Goal: Find specific page/section: Find specific page/section

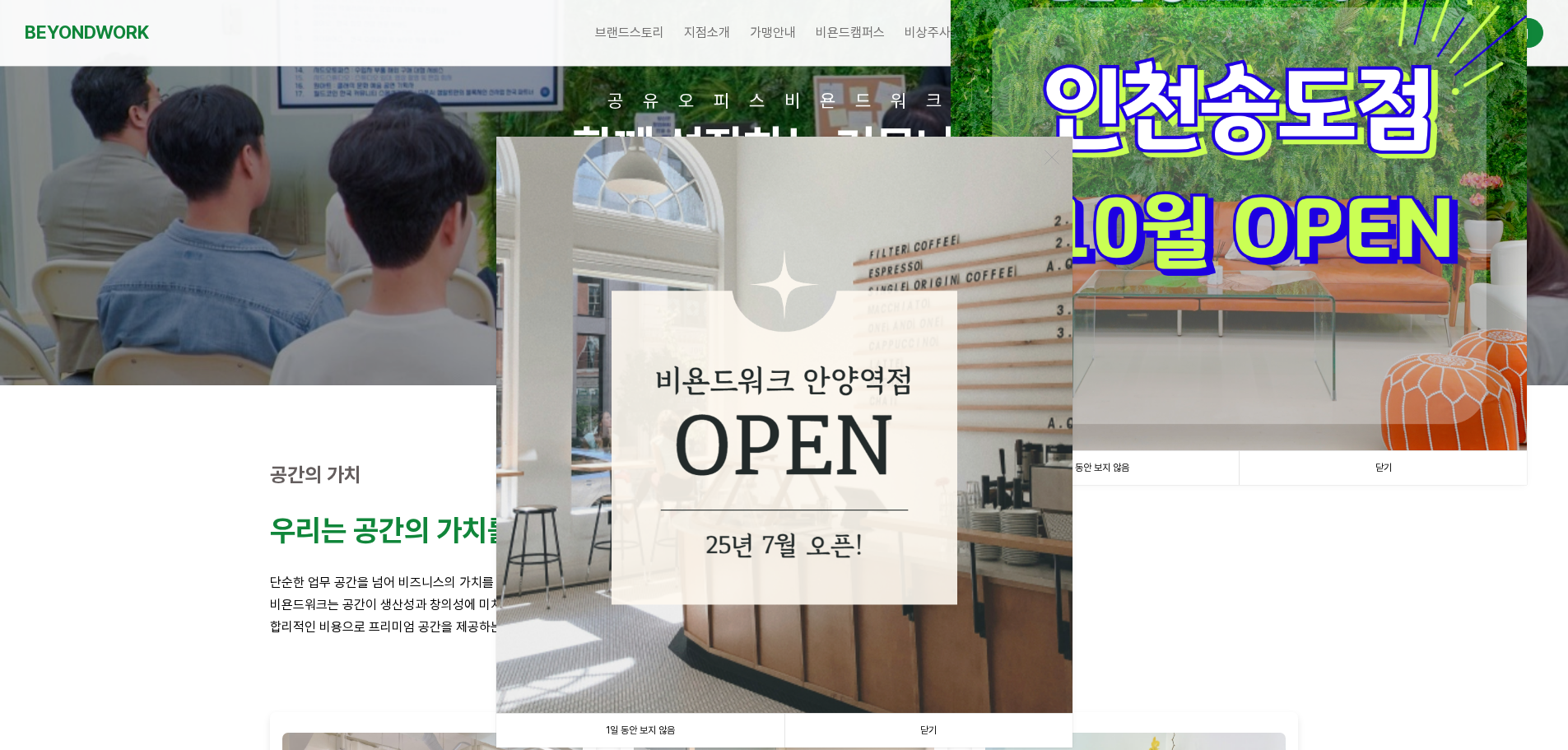
scroll to position [247, 0]
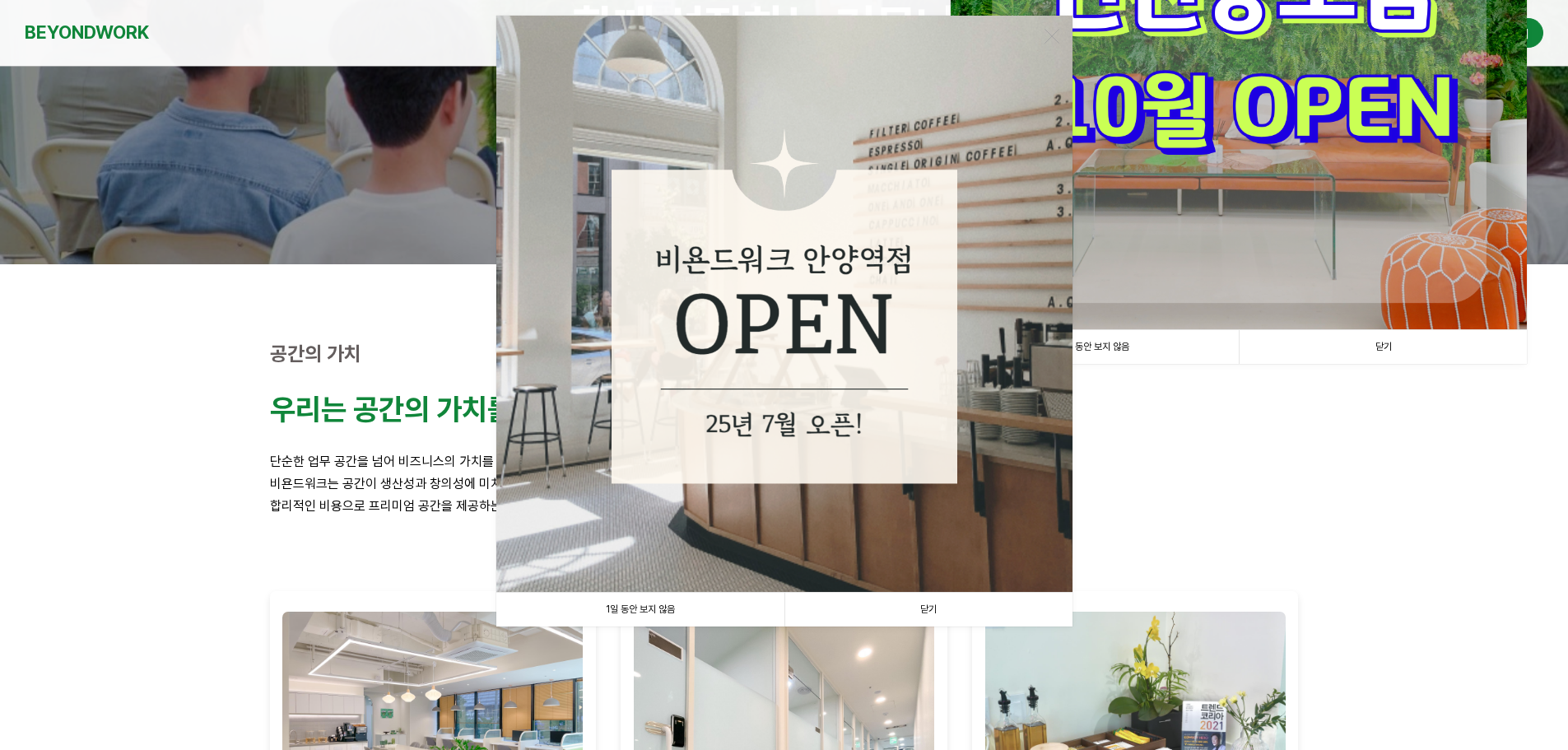
click at [915, 601] on link "닫기" at bounding box center [928, 609] width 288 height 34
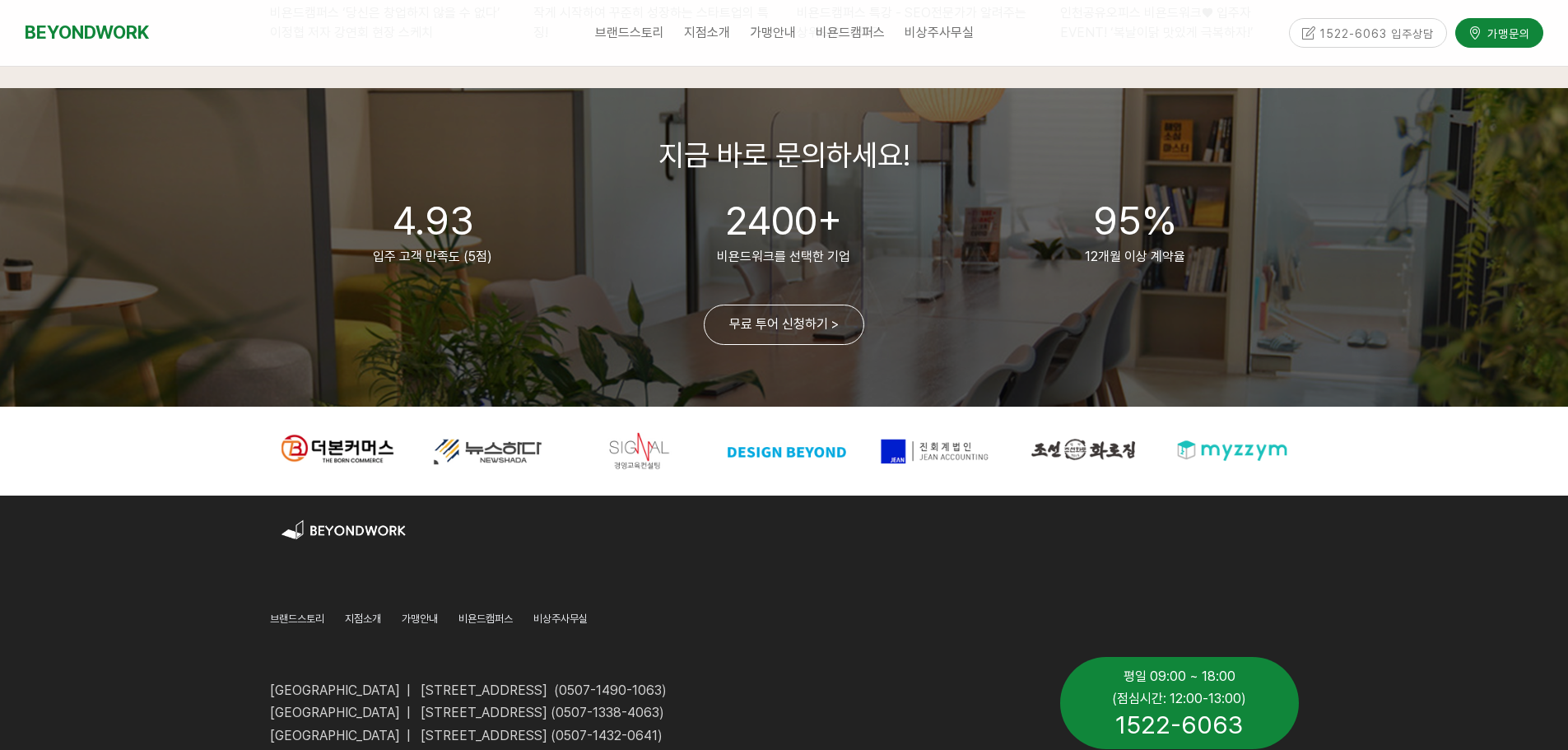
scroll to position [3995, 0]
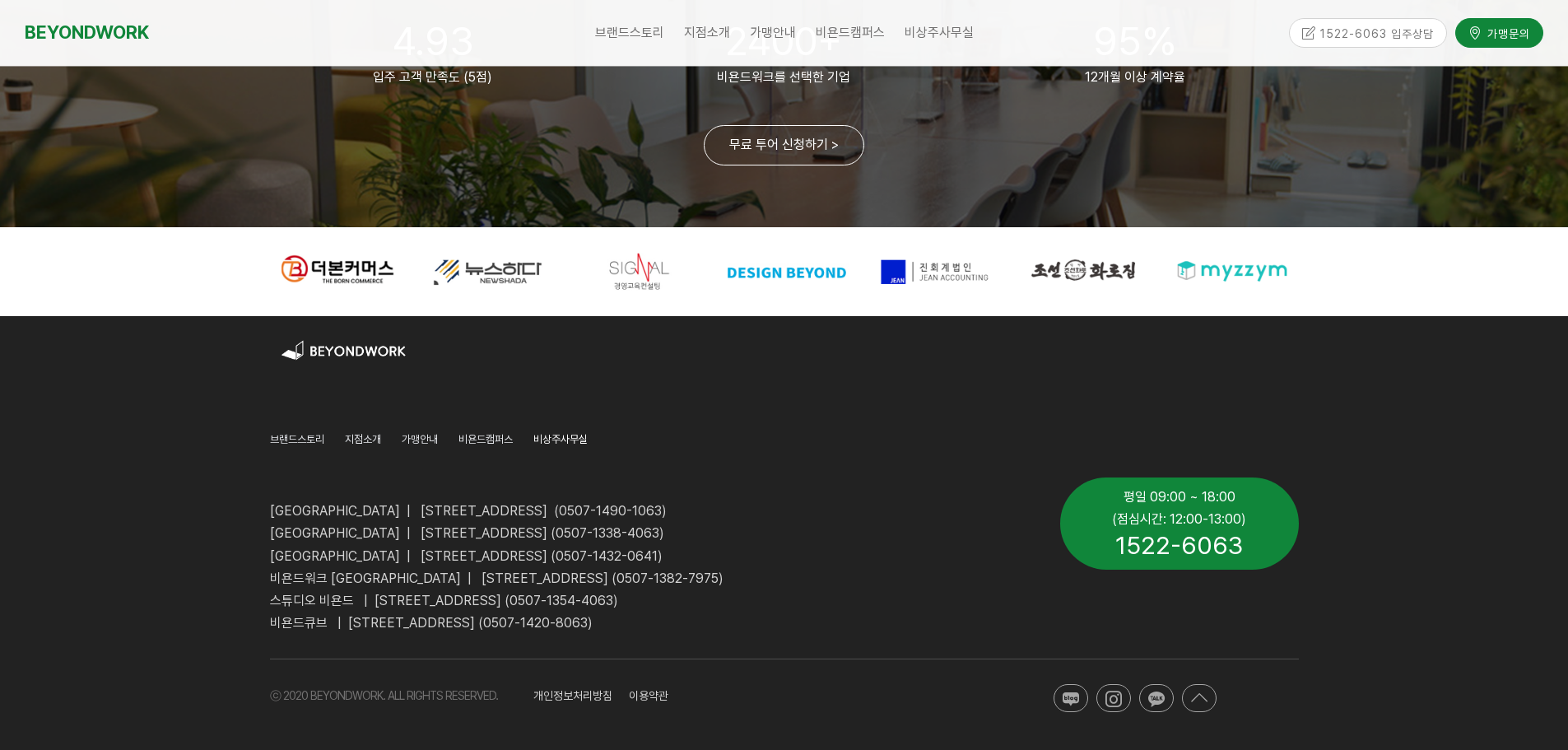
click at [573, 436] on span "비상주사무실" at bounding box center [560, 439] width 54 height 13
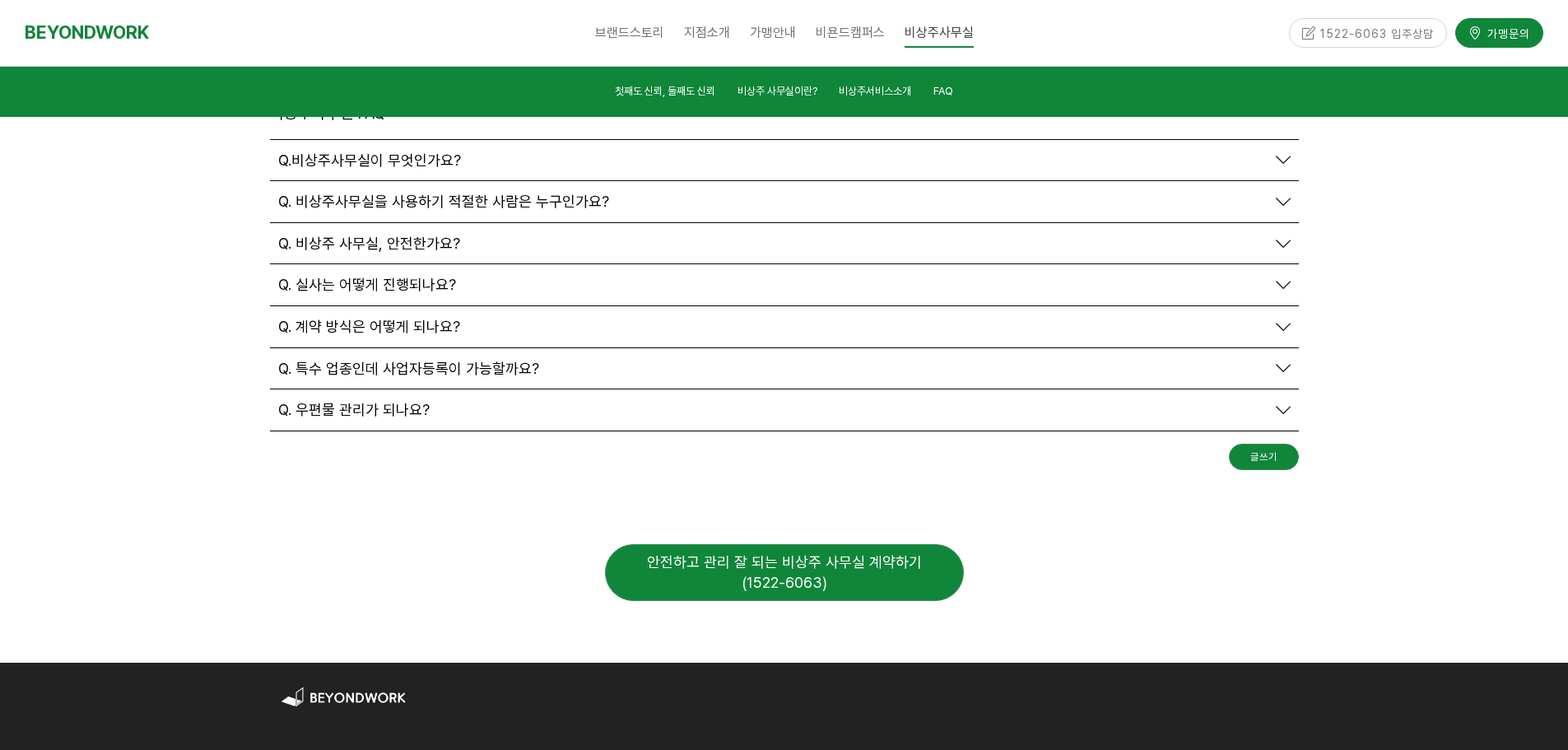
scroll to position [6106, 0]
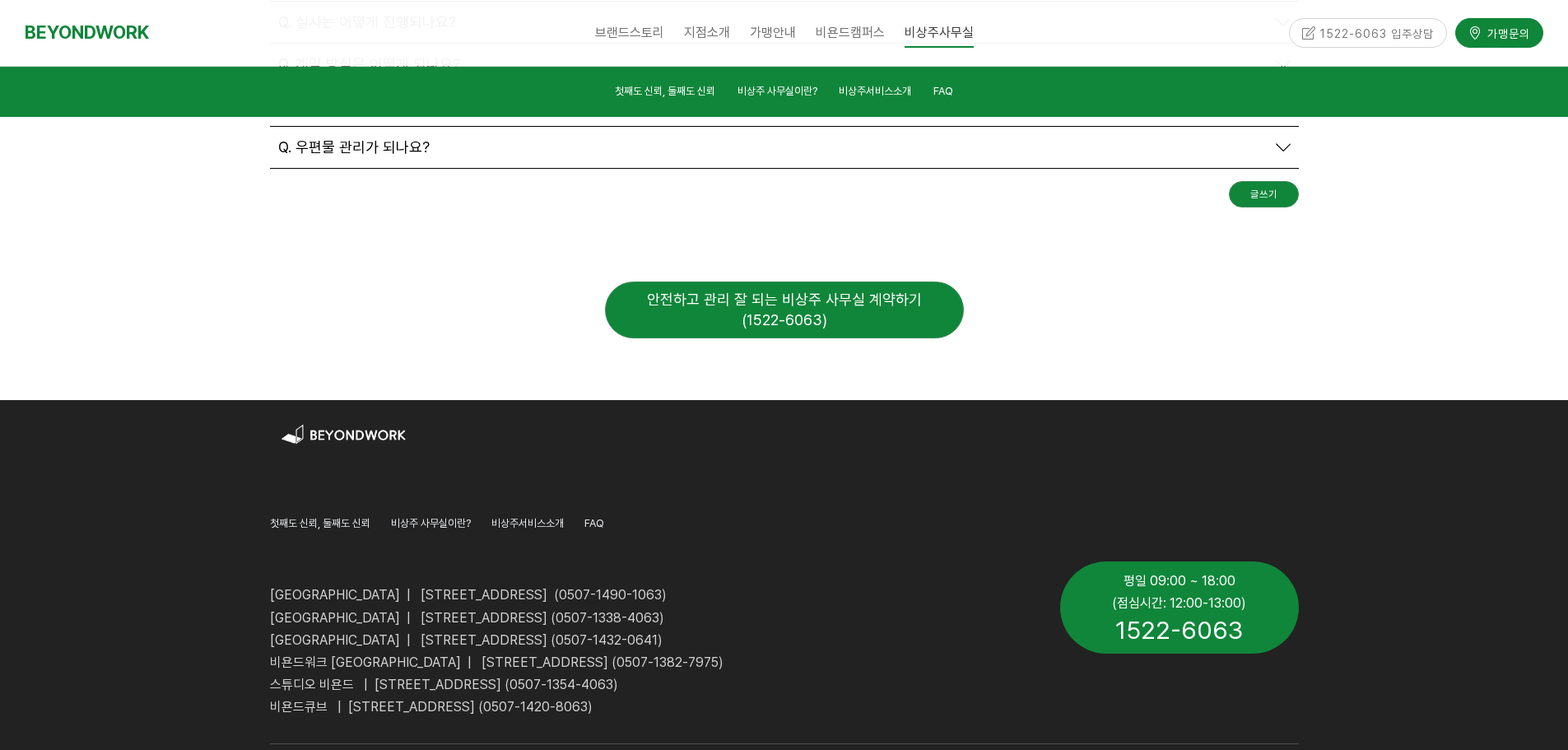
drag, startPoint x: 484, startPoint y: 446, endPoint x: 495, endPoint y: 435, distance: 15.6
click at [485, 607] on p "[GEOGRAPHIC_DATA] | [STREET_ADDRESS] (0507-1338-4063)" at bounding box center [653, 618] width 766 height 22
drag, startPoint x: 514, startPoint y: 433, endPoint x: 586, endPoint y: 436, distance: 72.1
click at [586, 610] on span "[GEOGRAPHIC_DATA] | [STREET_ADDRESS] (0507-1338-4063)" at bounding box center [467, 618] width 394 height 16
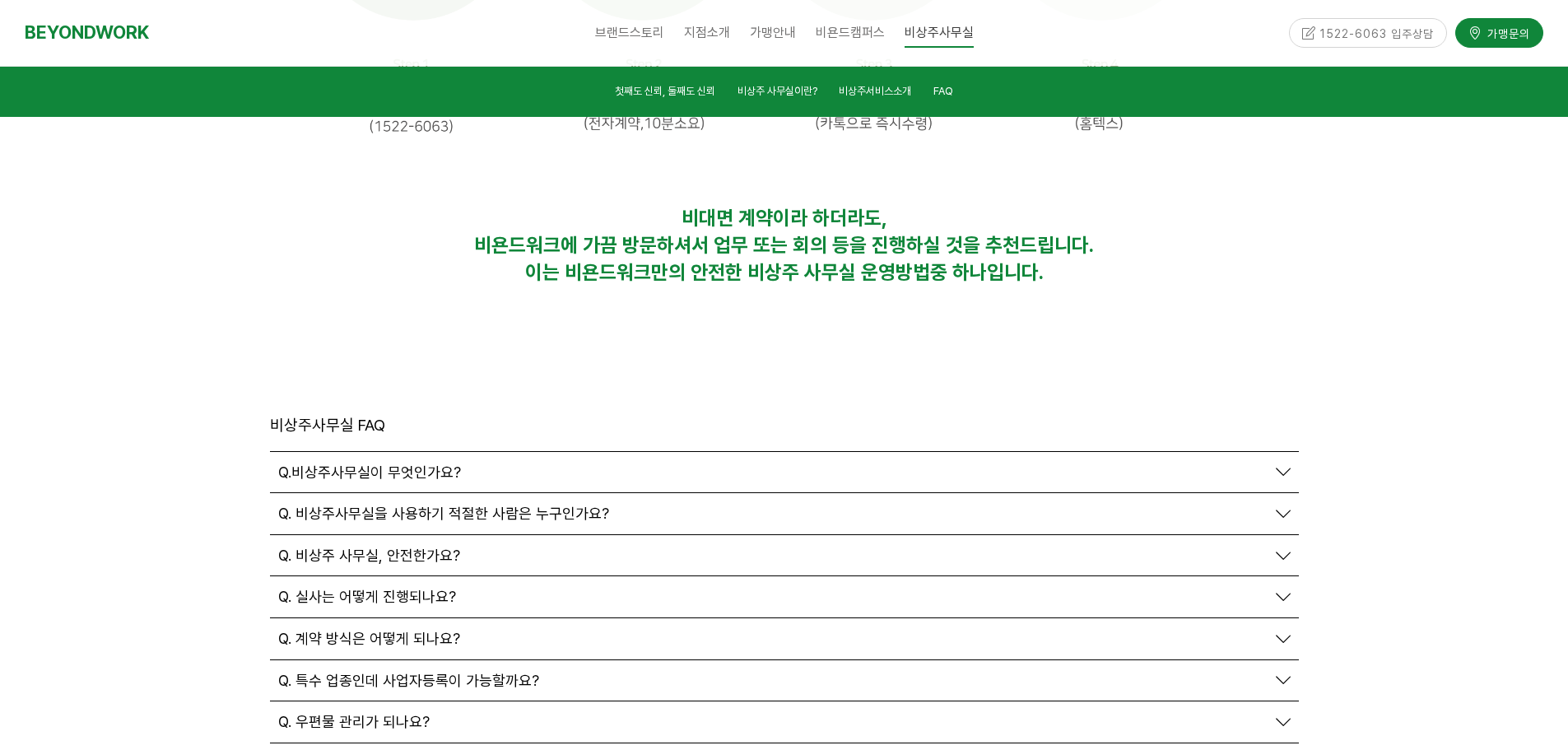
scroll to position [5530, 0]
